Goal: Information Seeking & Learning: Find specific fact

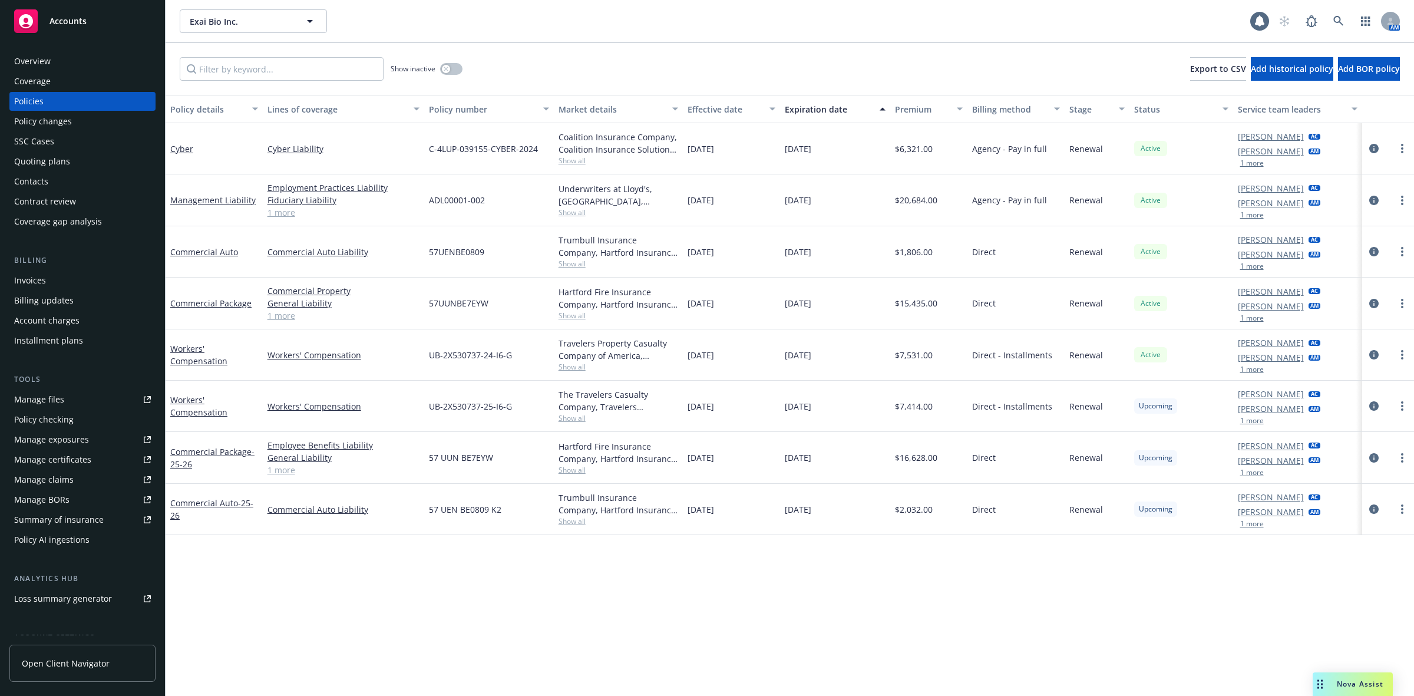
click at [69, 55] on div "Overview" at bounding box center [82, 61] width 137 height 19
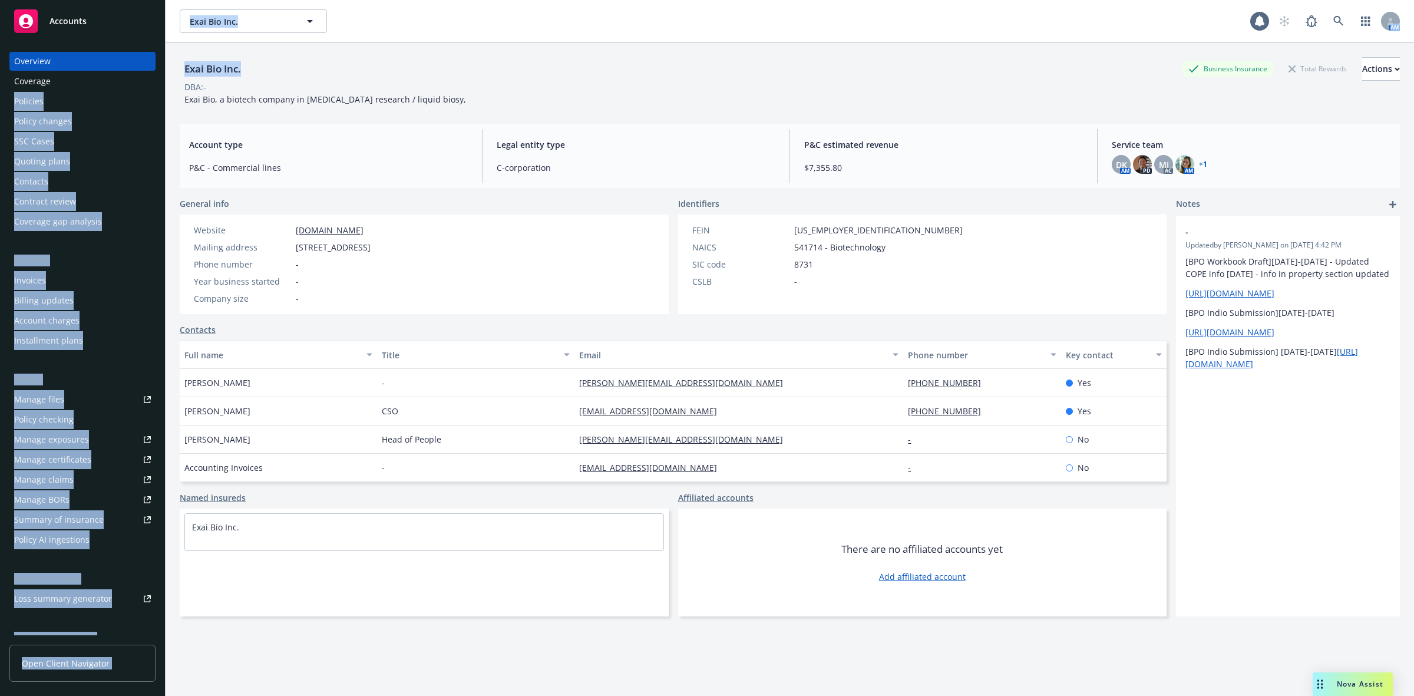
drag, startPoint x: 310, startPoint y: 75, endPoint x: 140, endPoint y: 75, distance: 170.2
click at [140, 75] on div "Accounts Overview Coverage Policies Policy changes SSC Cases Quoting plans Cont…" at bounding box center [707, 348] width 1414 height 696
click at [263, 75] on div "Exai Bio Inc. Business Insurance Total Rewards Actions" at bounding box center [790, 69] width 1220 height 24
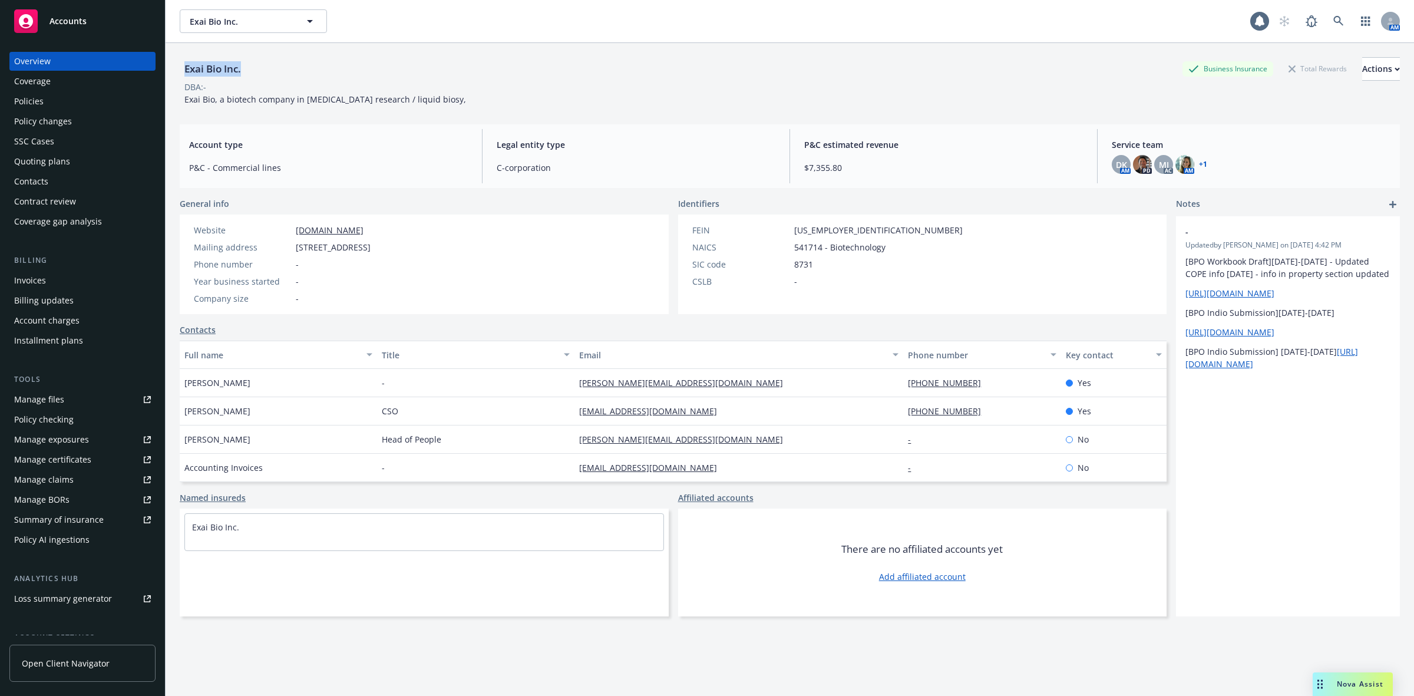
drag, startPoint x: 231, startPoint y: 72, endPoint x: 183, endPoint y: 74, distance: 48.3
click at [183, 74] on div "Exai Bio Inc. Business Insurance Total Rewards Actions" at bounding box center [790, 69] width 1220 height 24
copy div "Exai Bio Inc."
click at [81, 94] on div "Policies" at bounding box center [82, 101] width 137 height 19
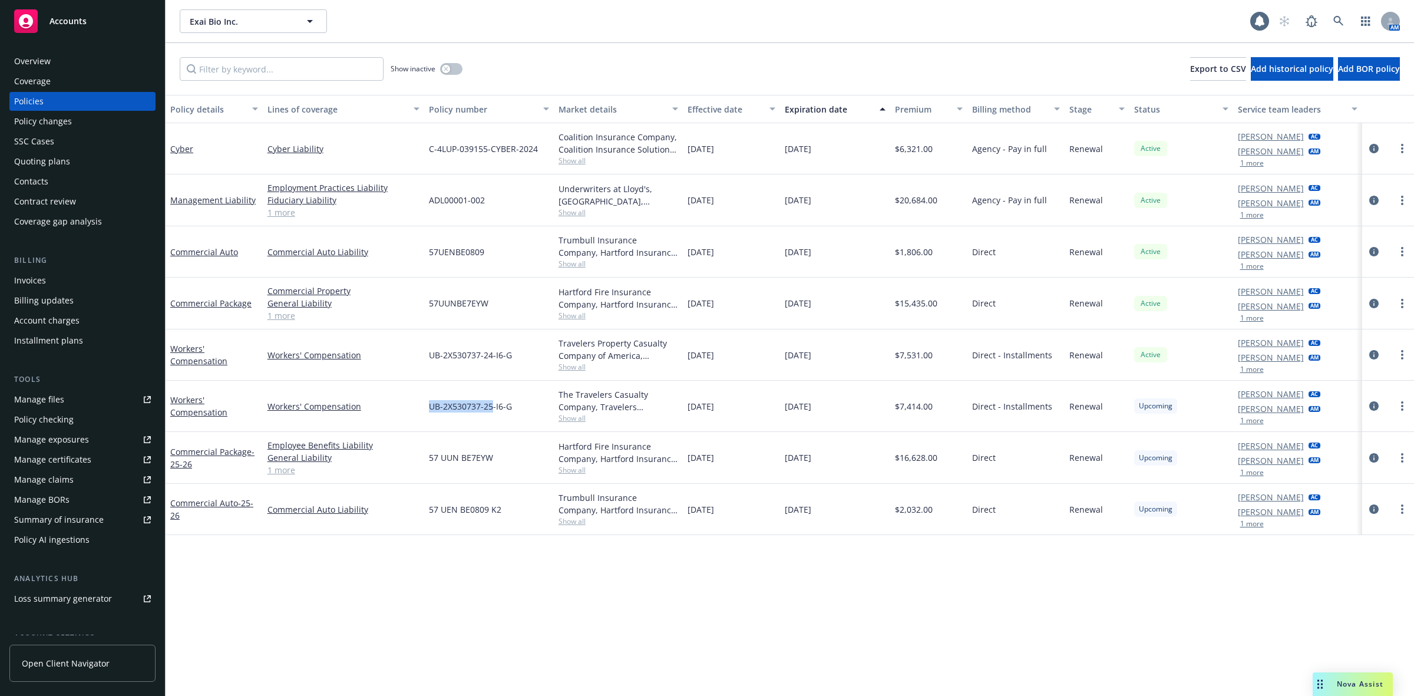
drag, startPoint x: 493, startPoint y: 408, endPoint x: 412, endPoint y: 415, distance: 81.0
click at [412, 415] on div "Workers' Compensation Workers' Compensation UB-2X530737-25-I6-G The Travelers C…" at bounding box center [790, 405] width 1248 height 51
copy div "UB-2X530737-25"
click at [931, 196] on span "$20,684.00" at bounding box center [916, 200] width 42 height 12
